Goal: Find specific page/section: Find specific page/section

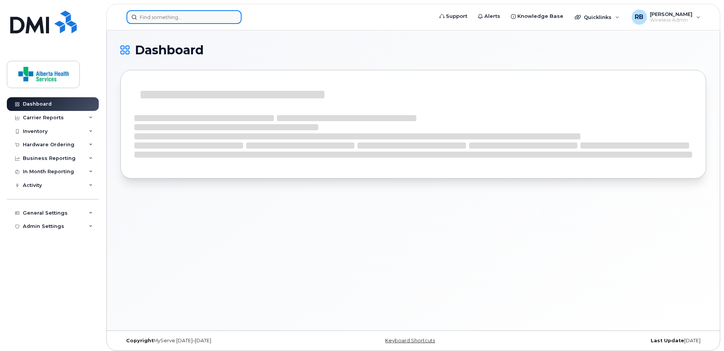
click at [167, 18] on input at bounding box center [184, 17] width 115 height 14
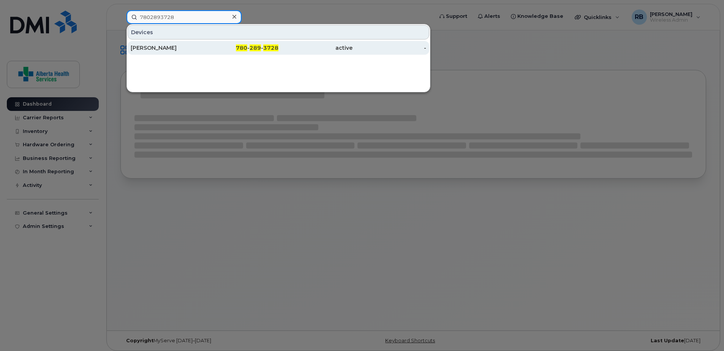
type input "7802893728"
click at [200, 49] on div "[PERSON_NAME]" at bounding box center [168, 48] width 74 height 8
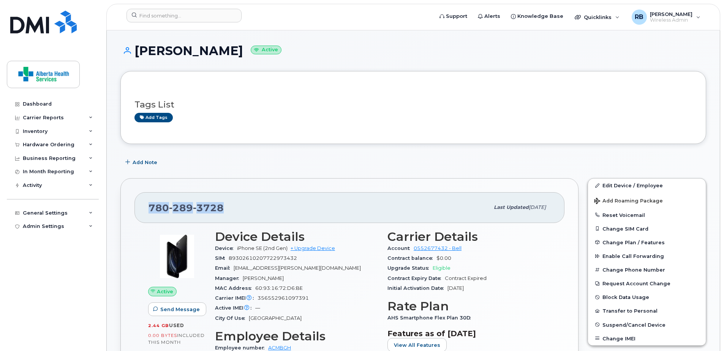
drag, startPoint x: 232, startPoint y: 208, endPoint x: 150, endPoint y: 214, distance: 82.3
click at [150, 214] on div "780 289 3728" at bounding box center [319, 207] width 341 height 16
copy span "780 289 3728"
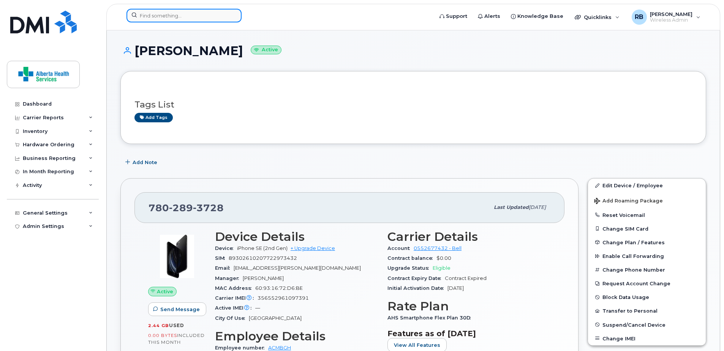
click at [185, 16] on input at bounding box center [184, 16] width 115 height 14
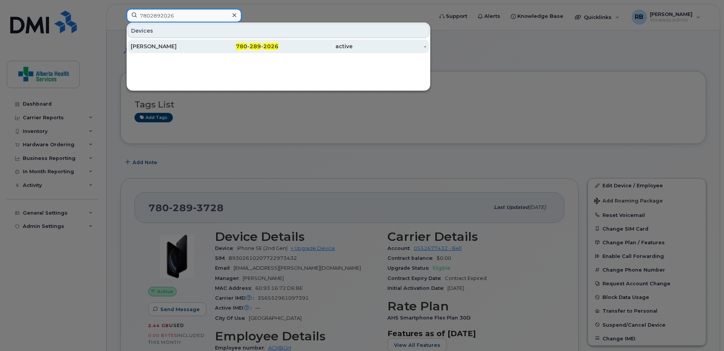
type input "7802892026"
click at [258, 48] on span "289" at bounding box center [255, 46] width 11 height 7
